Goal: Find specific page/section: Find specific page/section

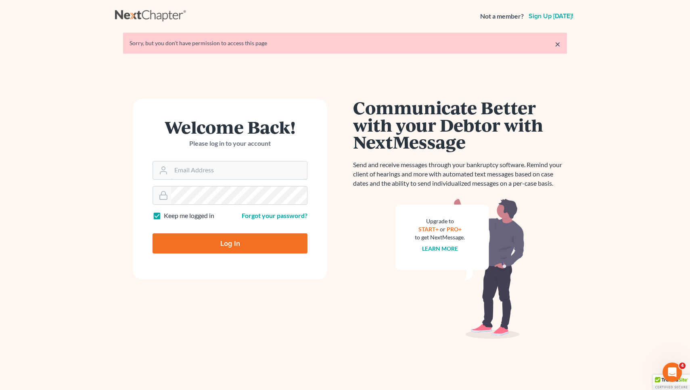
type input "[EMAIL_ADDRESS][DOMAIN_NAME]"
click at [230, 242] on input "Log In" at bounding box center [229, 243] width 155 height 20
type input "Thinking..."
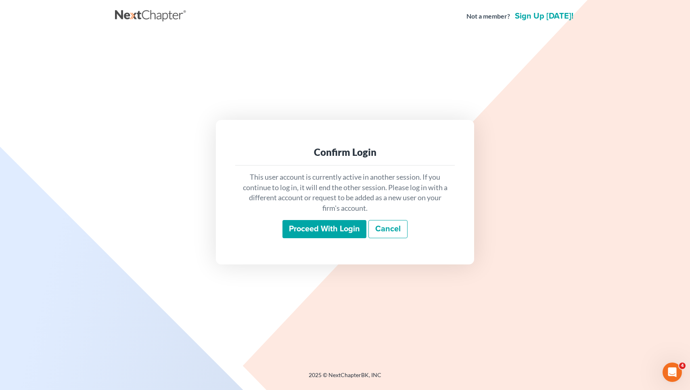
click at [323, 228] on input "Proceed with login" at bounding box center [324, 229] width 84 height 19
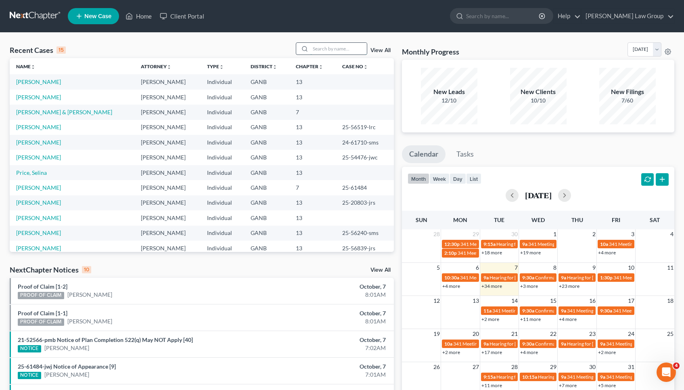
click at [333, 48] on input "search" at bounding box center [338, 49] width 56 height 12
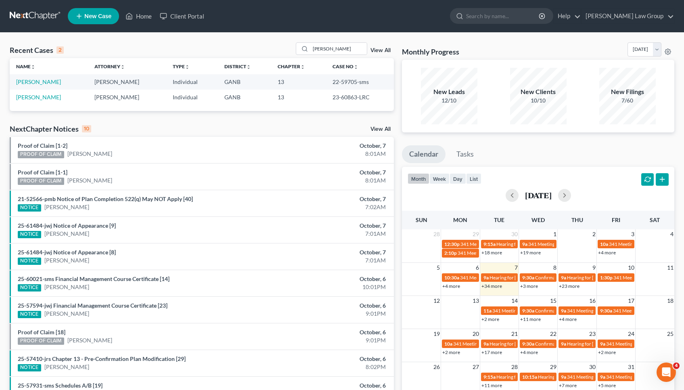
drag, startPoint x: 333, startPoint y: 48, endPoint x: 342, endPoint y: 81, distance: 34.5
click at [342, 81] on td "22-59705-sms" at bounding box center [360, 81] width 68 height 15
copy td "59705"
click at [346, 80] on td "22-59705-sms" at bounding box center [360, 81] width 68 height 15
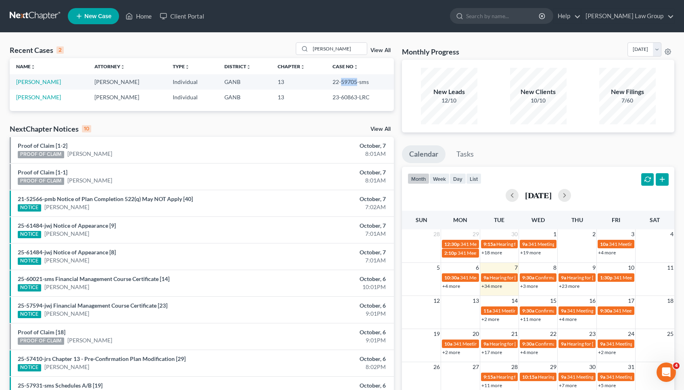
click at [346, 80] on td "22-59705-sms" at bounding box center [360, 81] width 68 height 15
copy td "59705"
drag, startPoint x: 338, startPoint y: 47, endPoint x: 304, endPoint y: 45, distance: 34.3
click at [304, 45] on div "Gayle" at bounding box center [332, 48] width 72 height 13
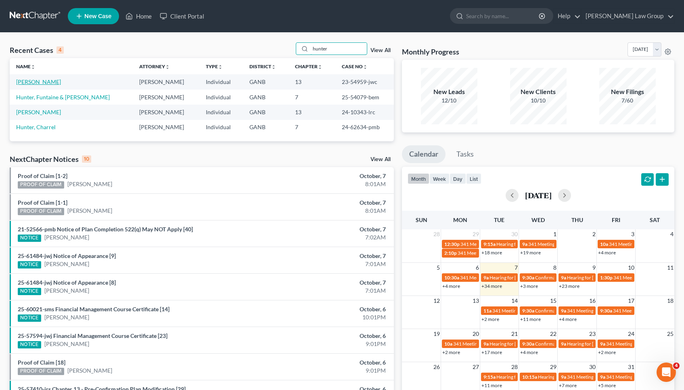
type input "hunter"
click at [40, 80] on link "Hunter, Shana" at bounding box center [38, 81] width 45 height 7
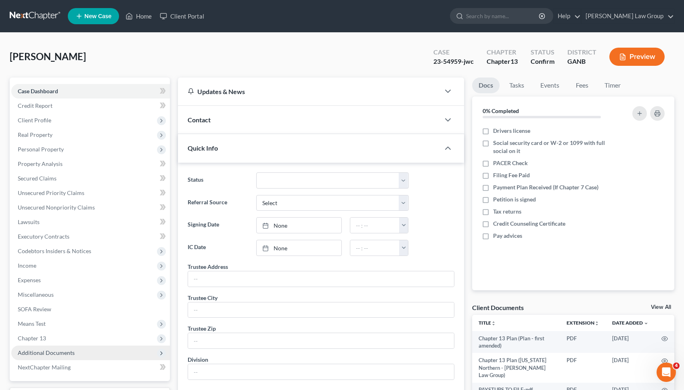
click at [67, 349] on span "Additional Documents" at bounding box center [90, 352] width 159 height 15
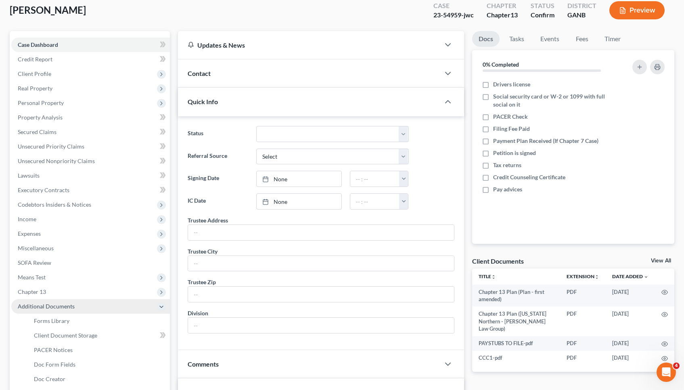
scroll to position [48, 0]
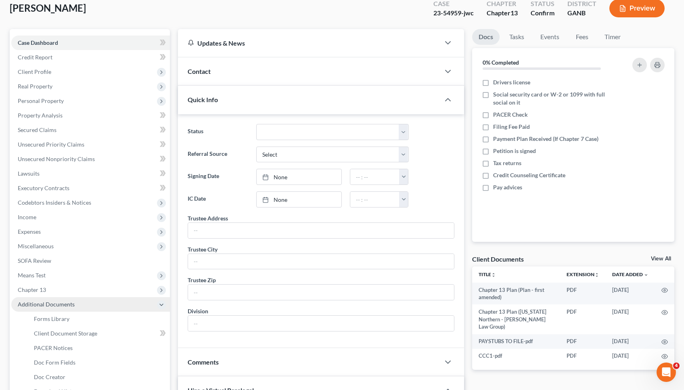
click at [67, 349] on span "PACER Notices" at bounding box center [53, 347] width 39 height 7
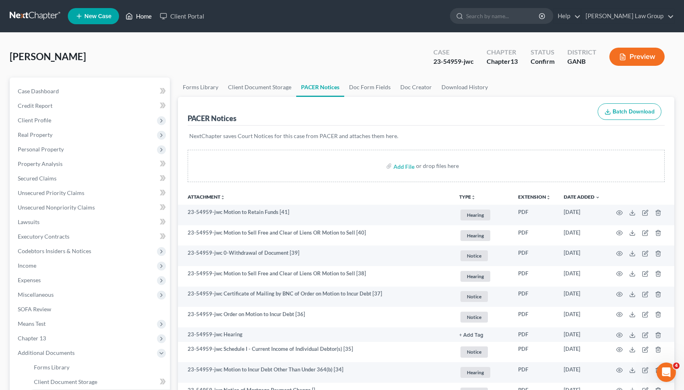
click at [131, 14] on icon at bounding box center [130, 16] width 6 height 6
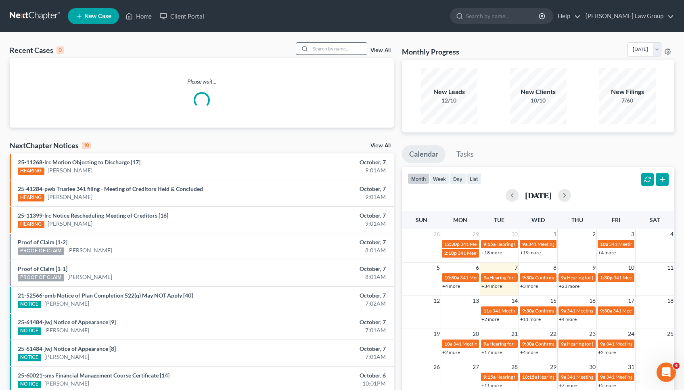
click at [337, 48] on input "search" at bounding box center [338, 49] width 56 height 12
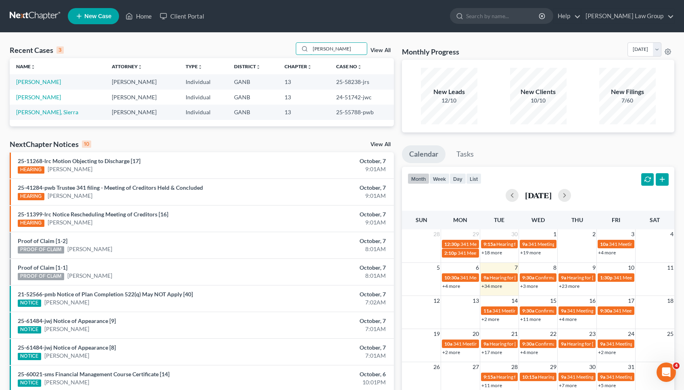
type input "jenkin"
click at [346, 83] on td "25-58238-jrs" at bounding box center [362, 81] width 65 height 15
copy td "58238"
